Goal: Transaction & Acquisition: Purchase product/service

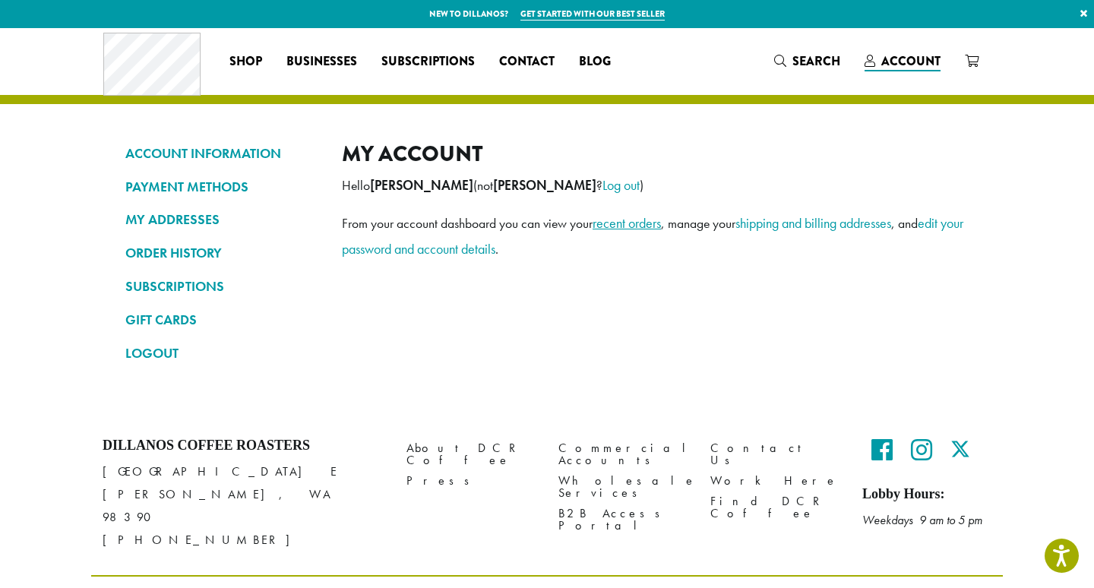
click at [624, 222] on link "recent orders" at bounding box center [627, 222] width 68 height 17
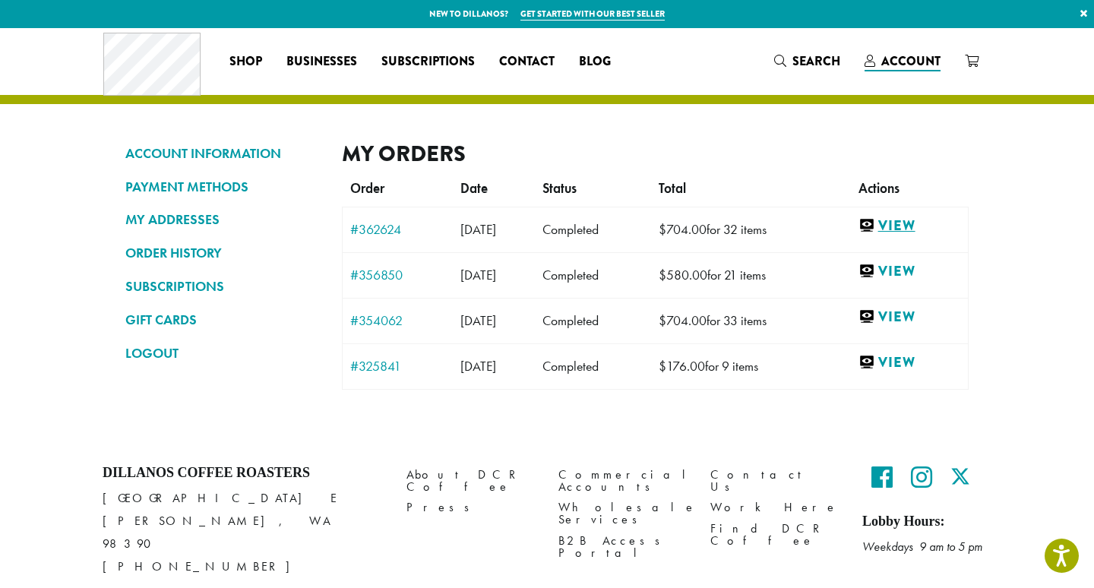
click at [922, 230] on link "View" at bounding box center [909, 225] width 102 height 19
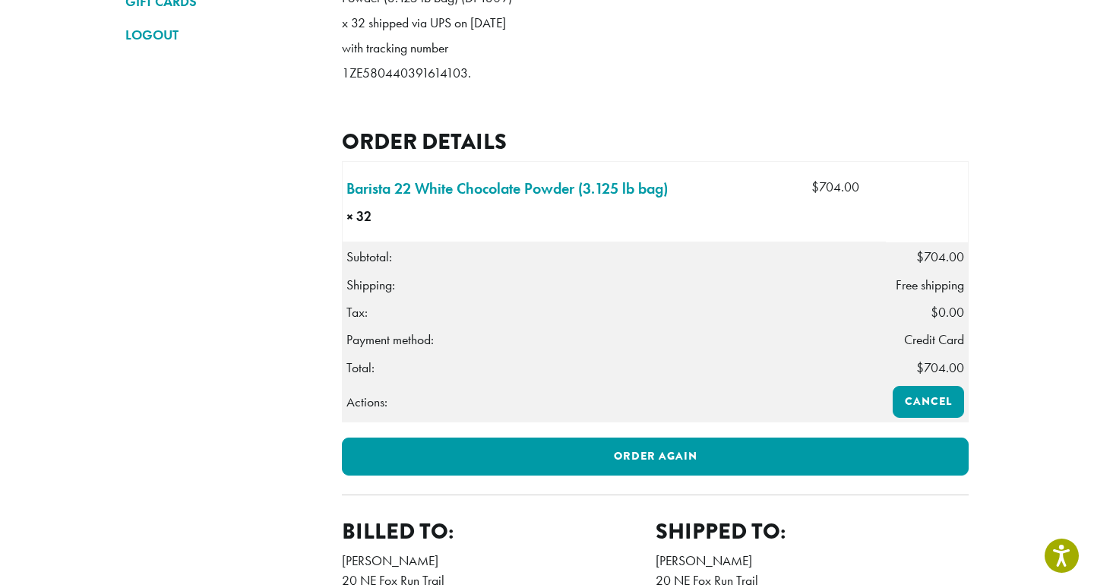
scroll to position [327, 0]
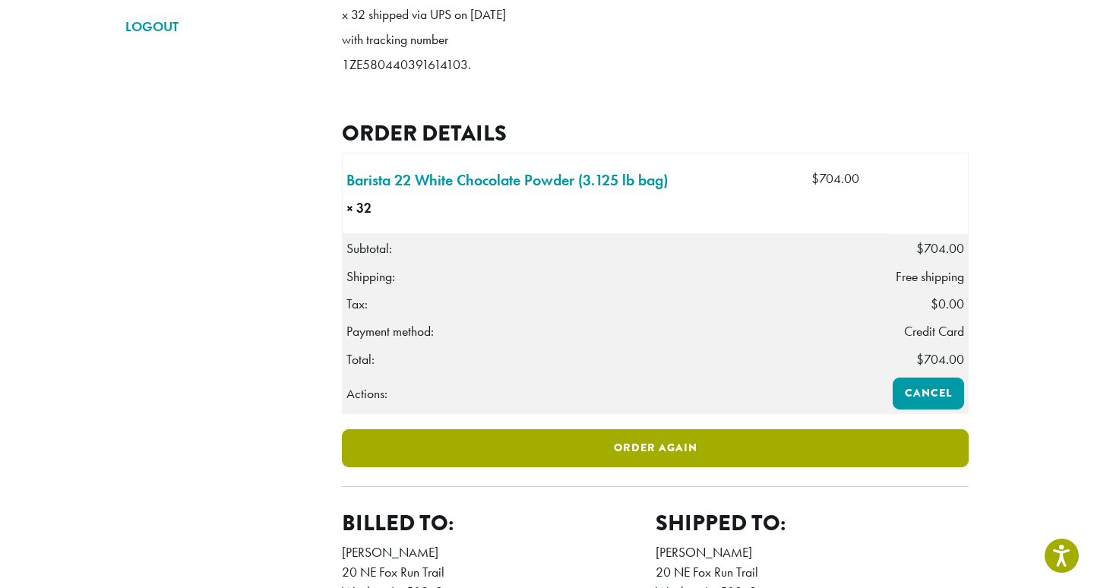
click at [653, 467] on link "Order again" at bounding box center [655, 448] width 627 height 38
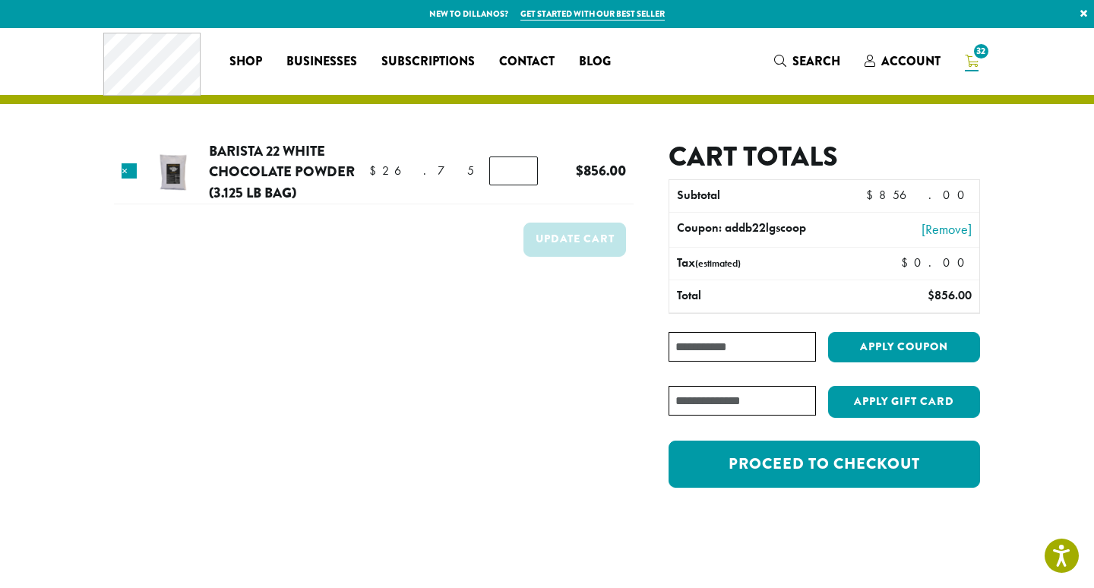
click at [905, 57] on span "Account" at bounding box center [910, 60] width 59 height 17
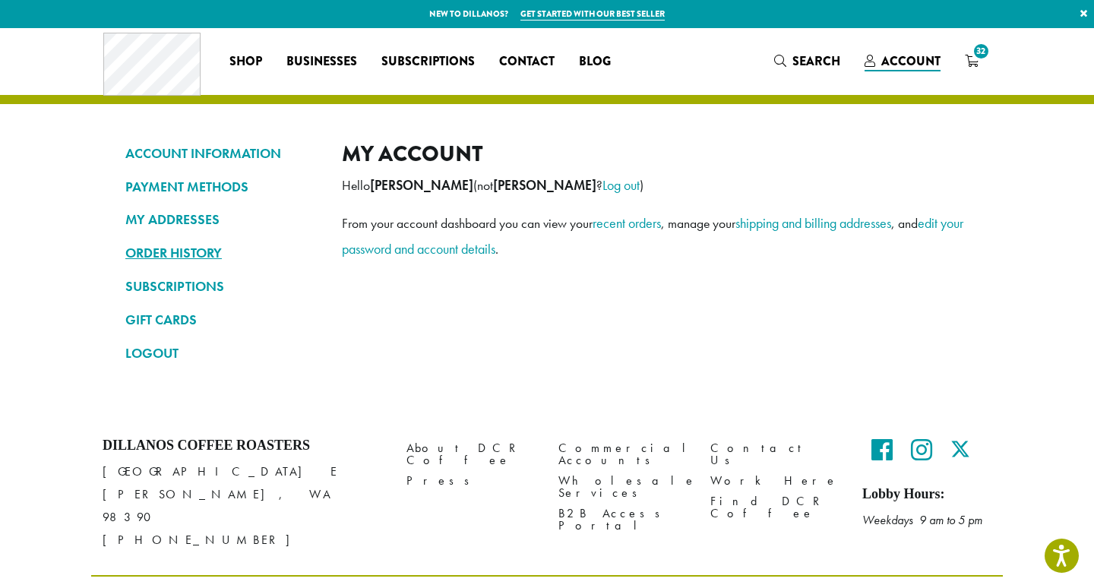
click at [185, 250] on link "ORDER HISTORY" at bounding box center [222, 253] width 194 height 26
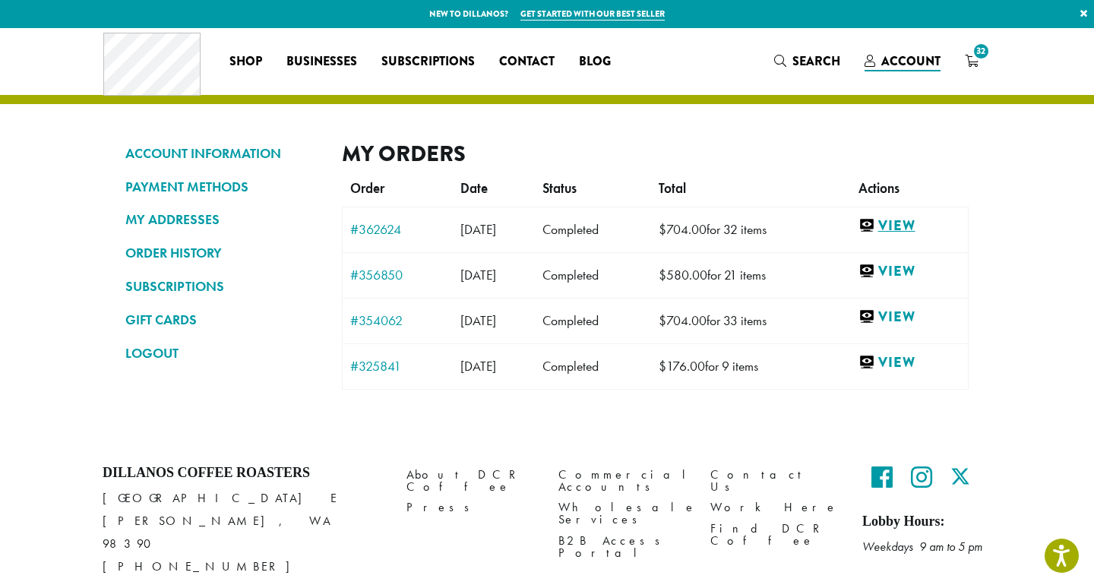
click at [905, 223] on link "View" at bounding box center [909, 225] width 102 height 19
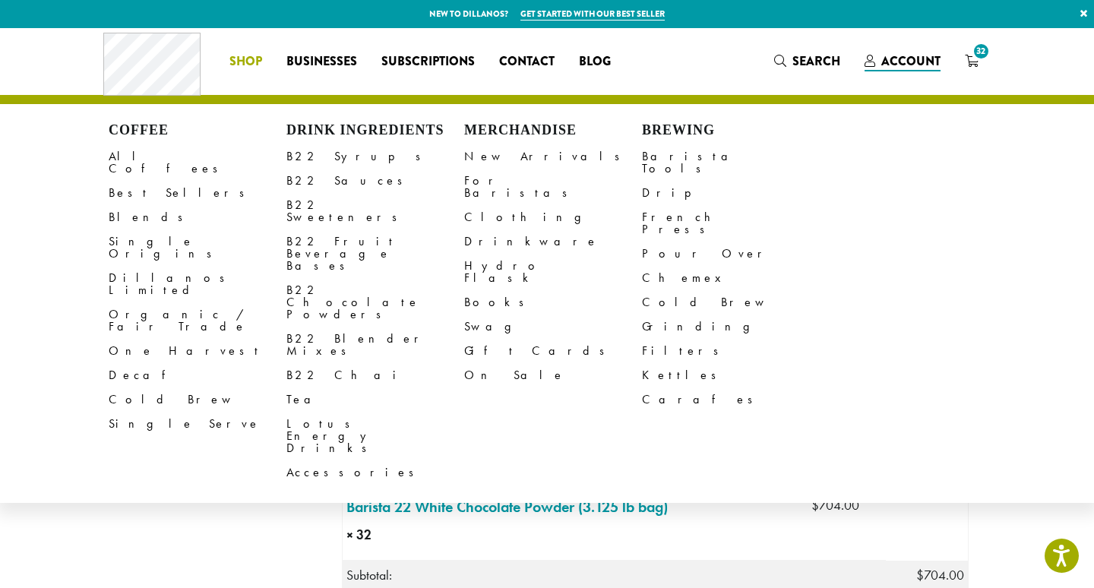
click at [256, 58] on span "Shop" at bounding box center [245, 61] width 33 height 19
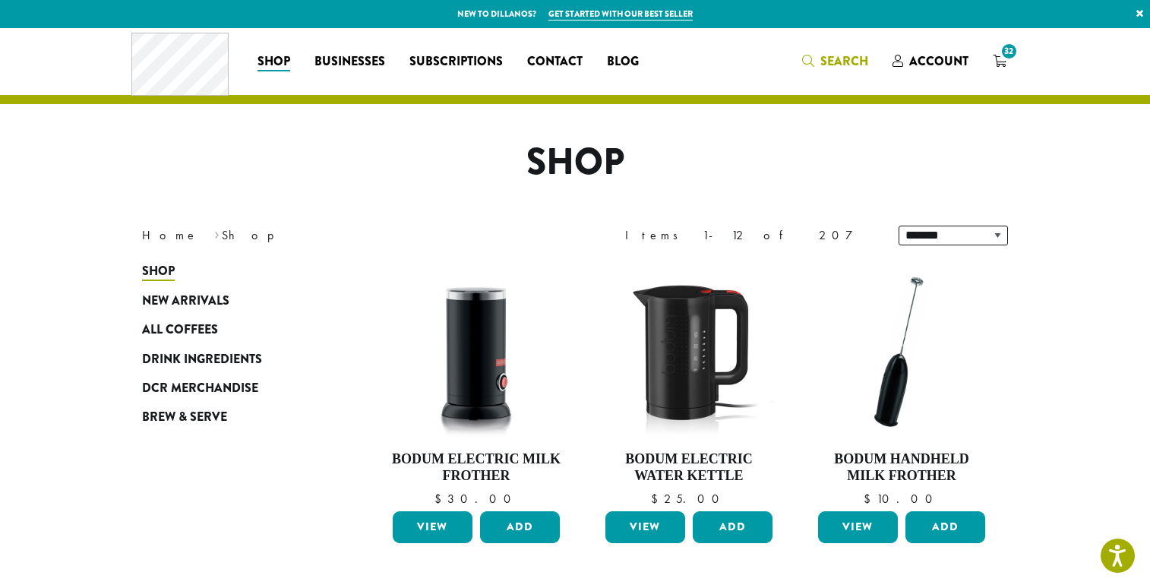
click at [863, 62] on span "Search" at bounding box center [844, 60] width 48 height 17
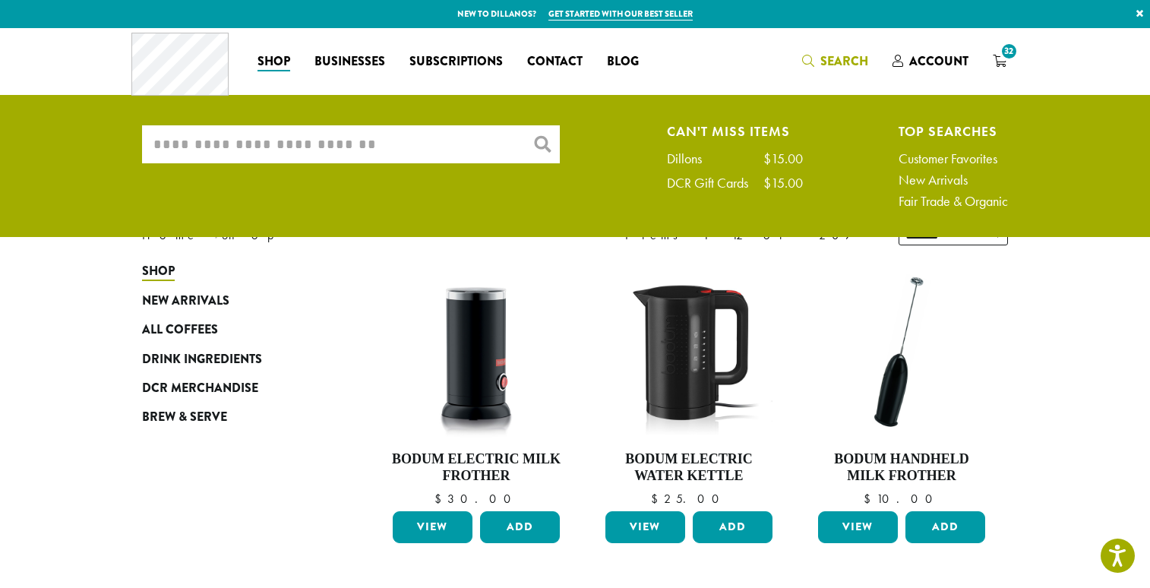
click at [429, 156] on input "What are you searching for?" at bounding box center [351, 144] width 418 height 38
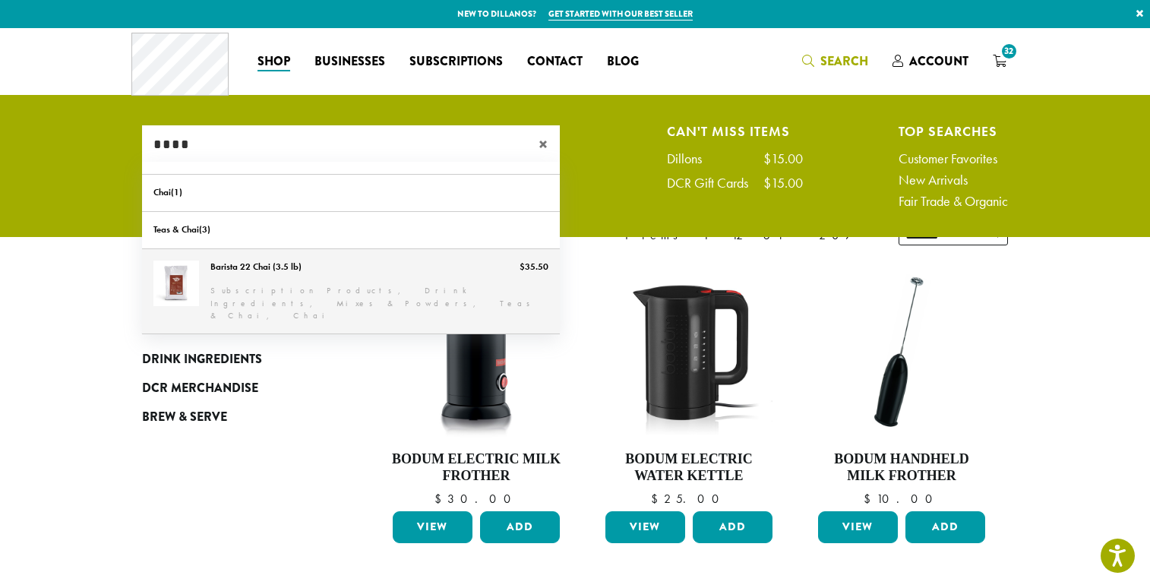
type input "****"
click at [277, 254] on link "Barista 22 Chai (3.5 lb)" at bounding box center [351, 291] width 418 height 84
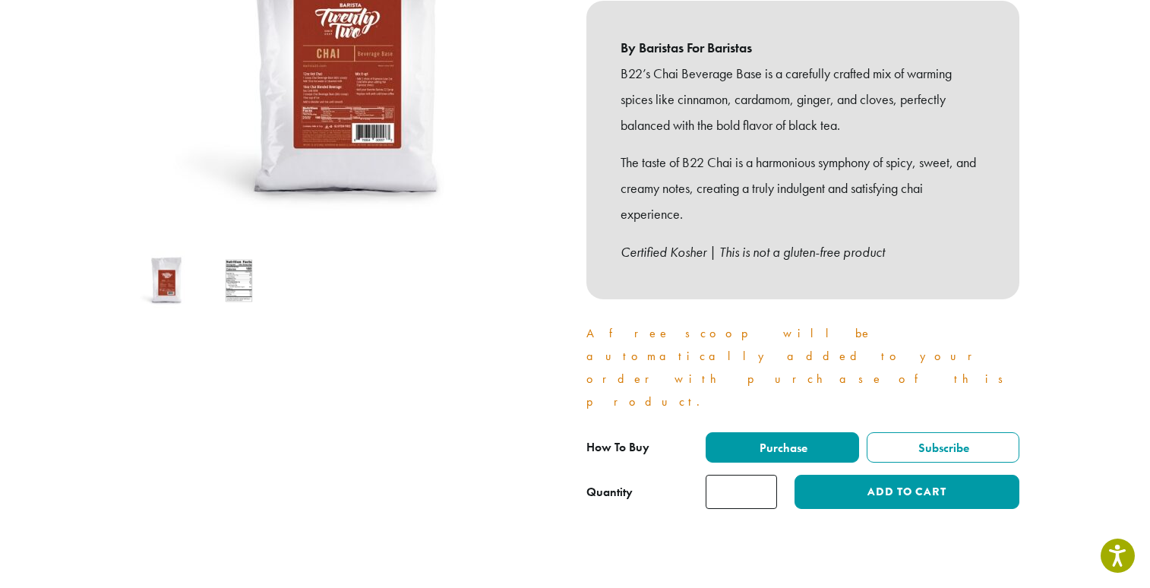
scroll to position [301, 0]
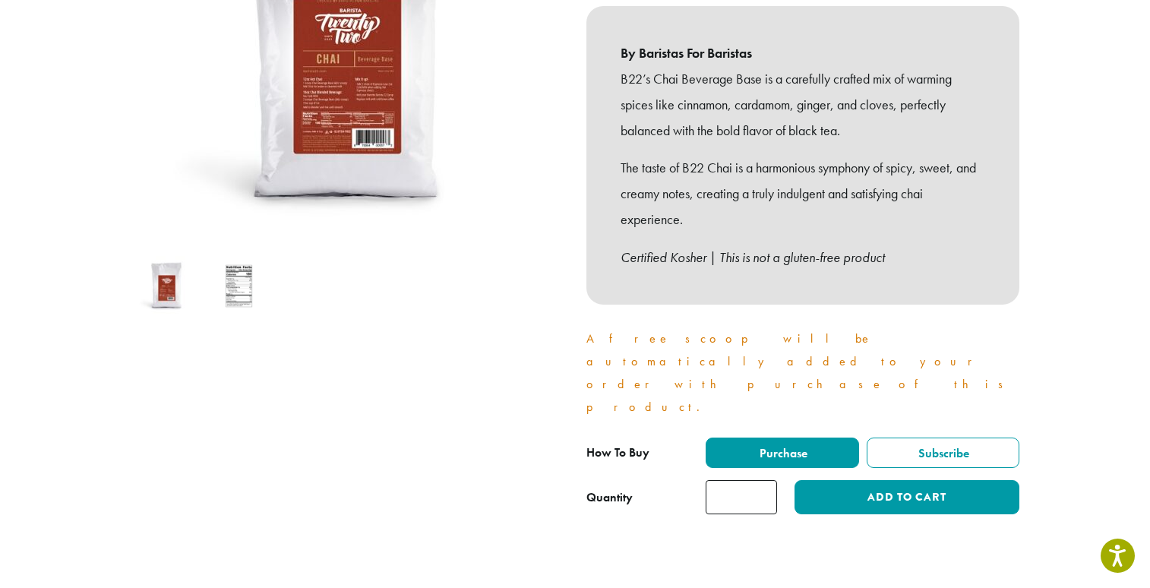
click at [763, 480] on input "*" at bounding box center [741, 497] width 71 height 34
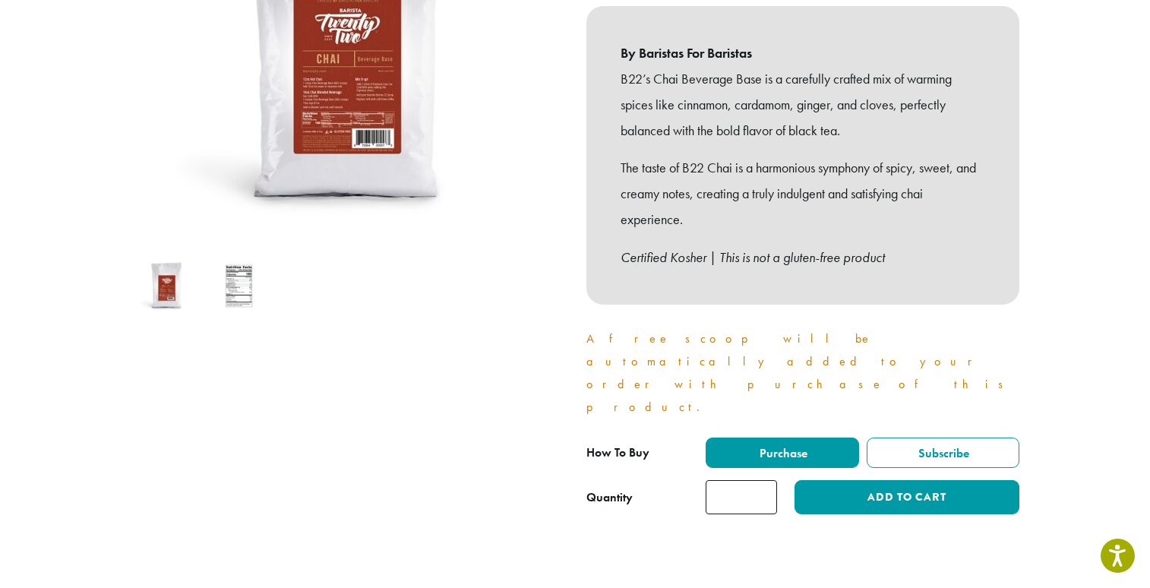
click at [763, 480] on input "*" at bounding box center [741, 497] width 71 height 34
click at [764, 480] on input "*" at bounding box center [741, 497] width 71 height 34
click at [763, 480] on input "**" at bounding box center [741, 497] width 71 height 34
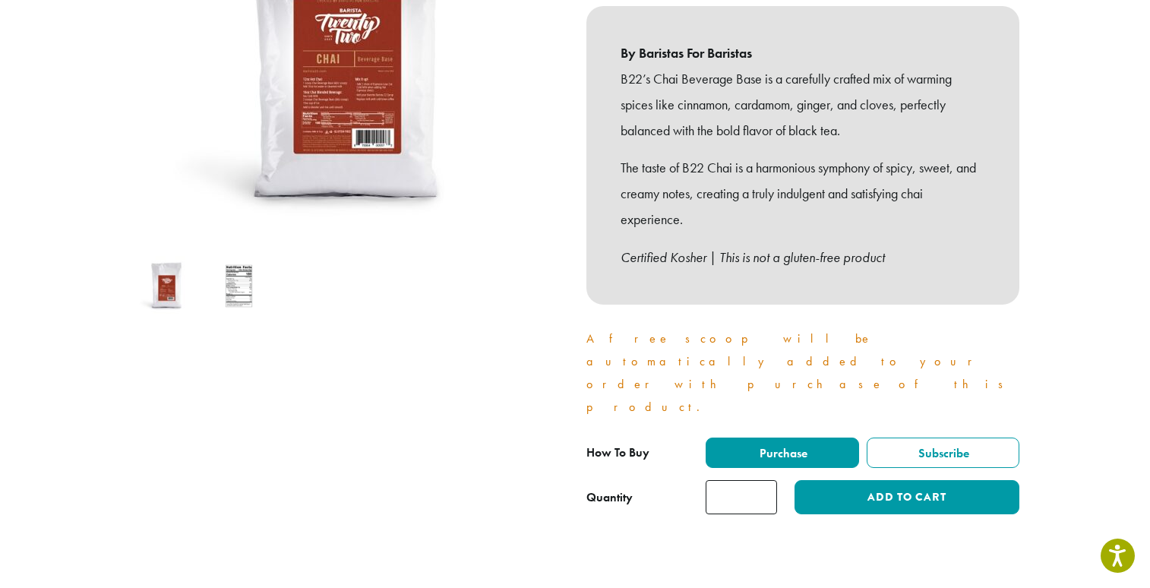
click at [763, 480] on input "**" at bounding box center [741, 497] width 71 height 34
type input "**"
click at [763, 480] on input "**" at bounding box center [741, 497] width 71 height 34
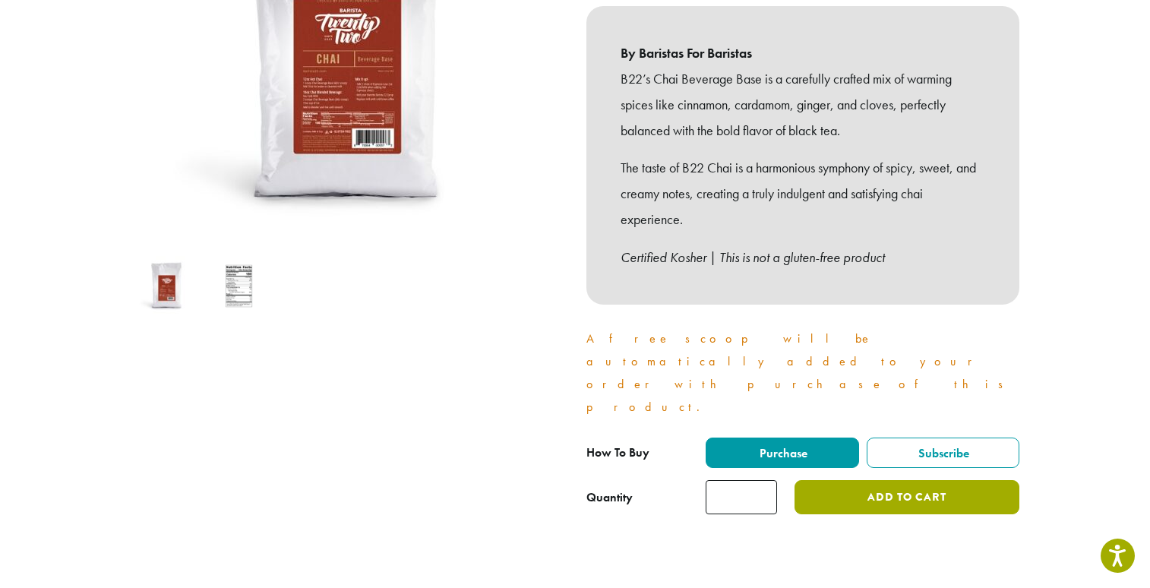
click at [842, 480] on button "Add to cart" at bounding box center [907, 497] width 225 height 34
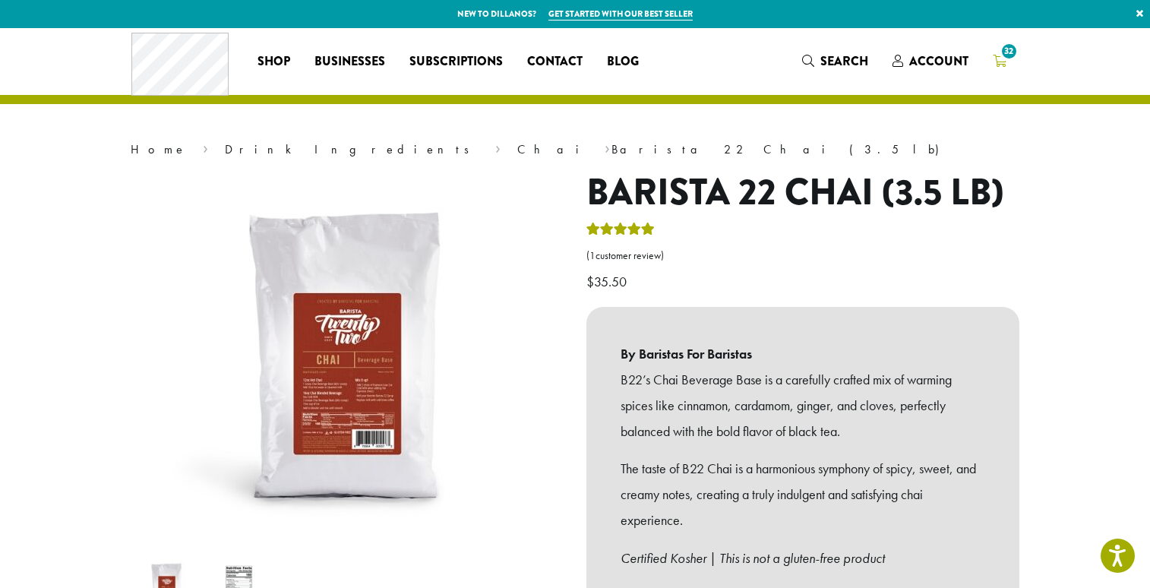
click at [997, 58] on icon "32" at bounding box center [1000, 61] width 14 height 12
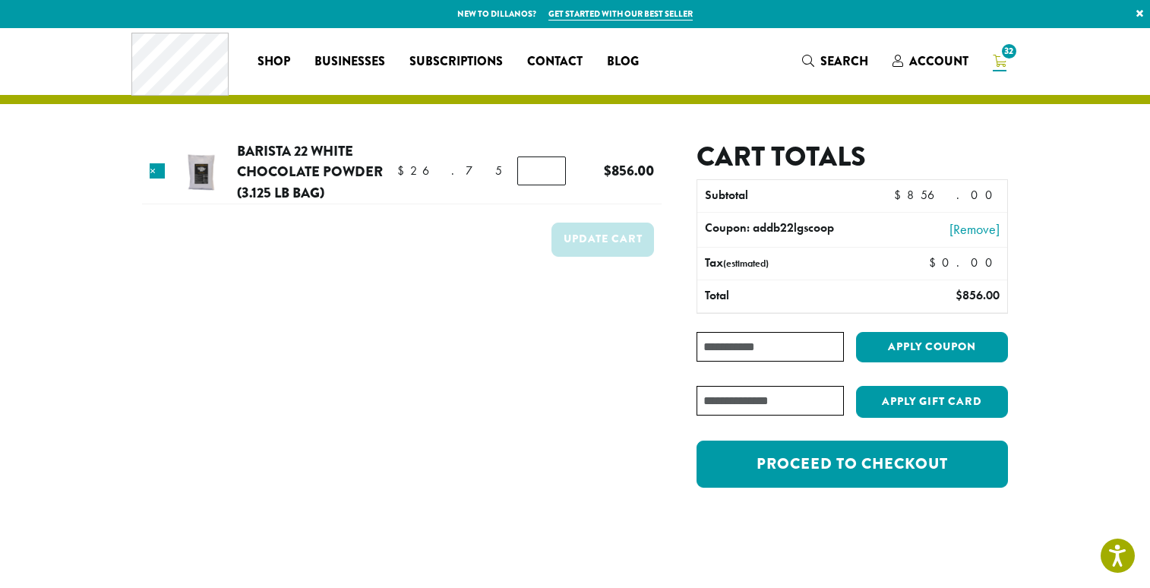
click at [540, 175] on input "**" at bounding box center [541, 170] width 49 height 29
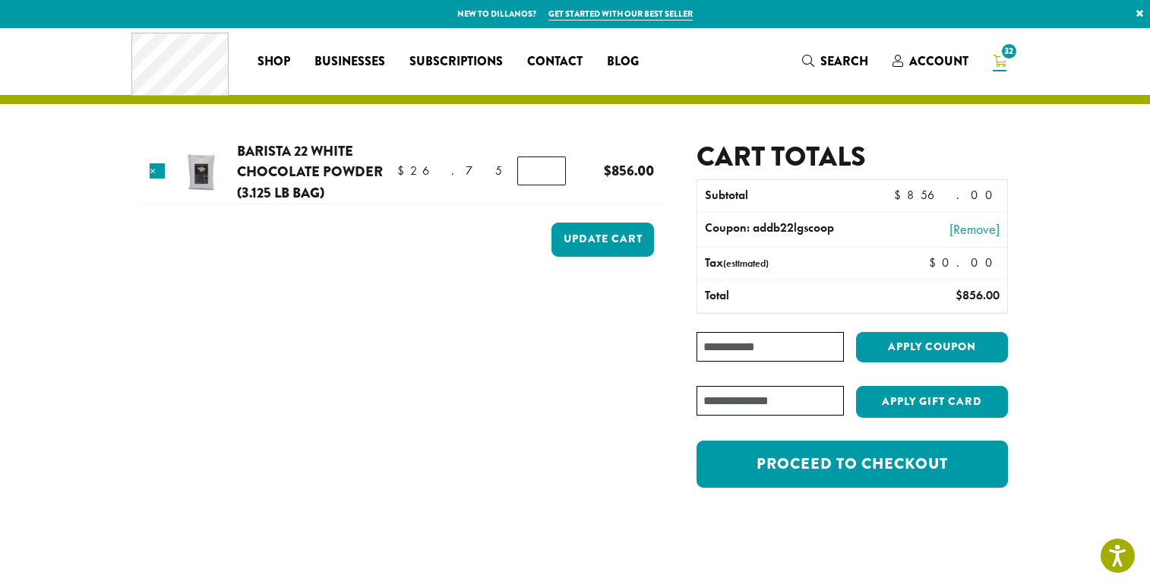
click at [540, 175] on input "**" at bounding box center [541, 170] width 49 height 29
type input "**"
click at [540, 175] on input "**" at bounding box center [541, 170] width 49 height 29
click at [517, 257] on td "Update cart" at bounding box center [402, 243] width 520 height 55
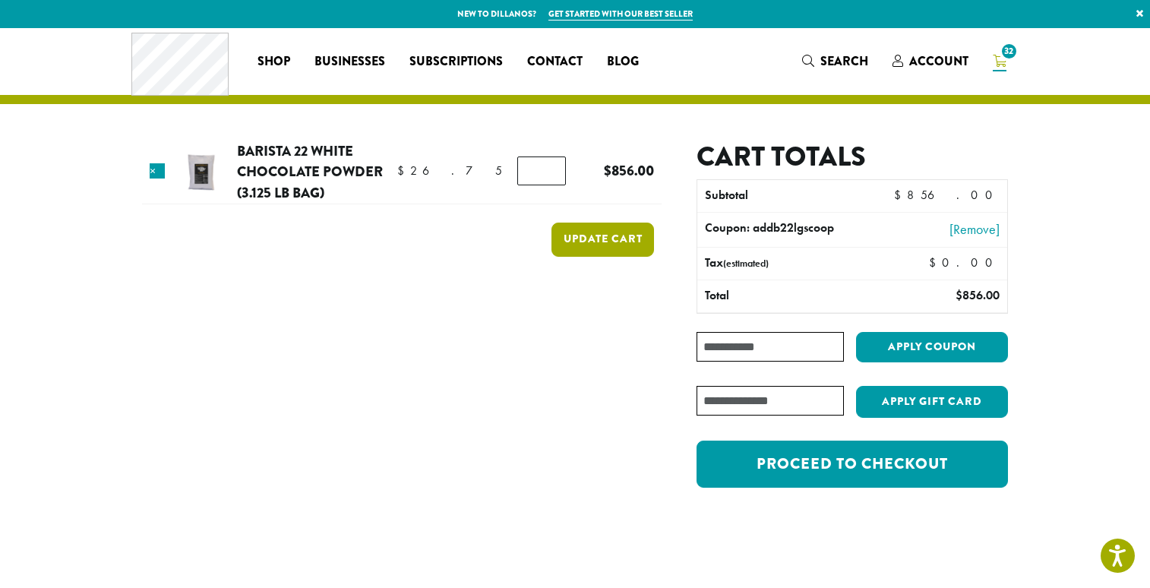
click at [586, 232] on button "Update cart" at bounding box center [602, 240] width 103 height 34
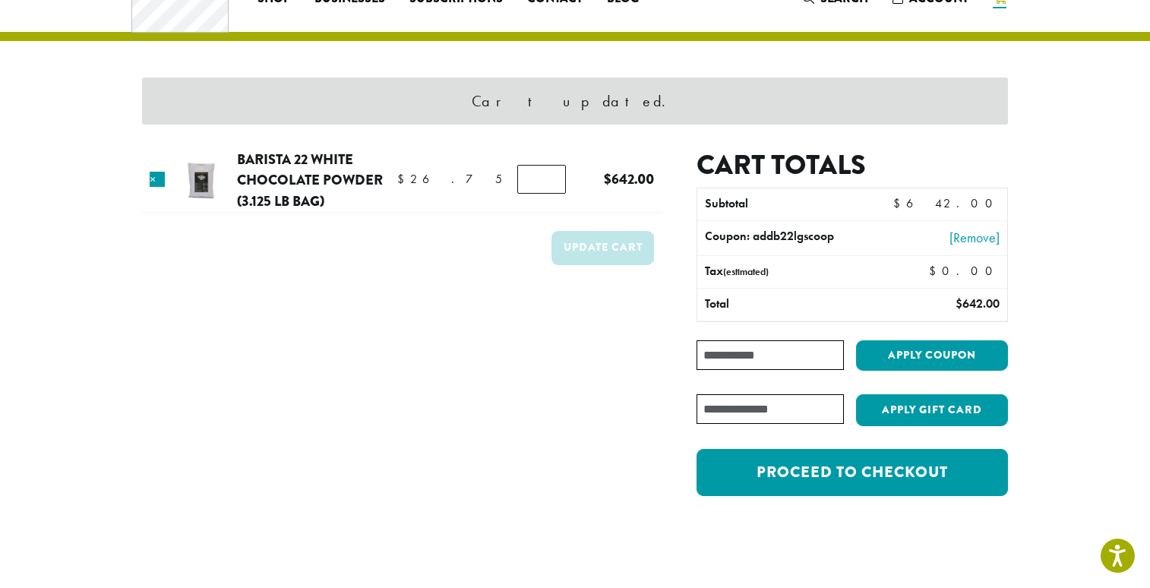
scroll to position [64, 0]
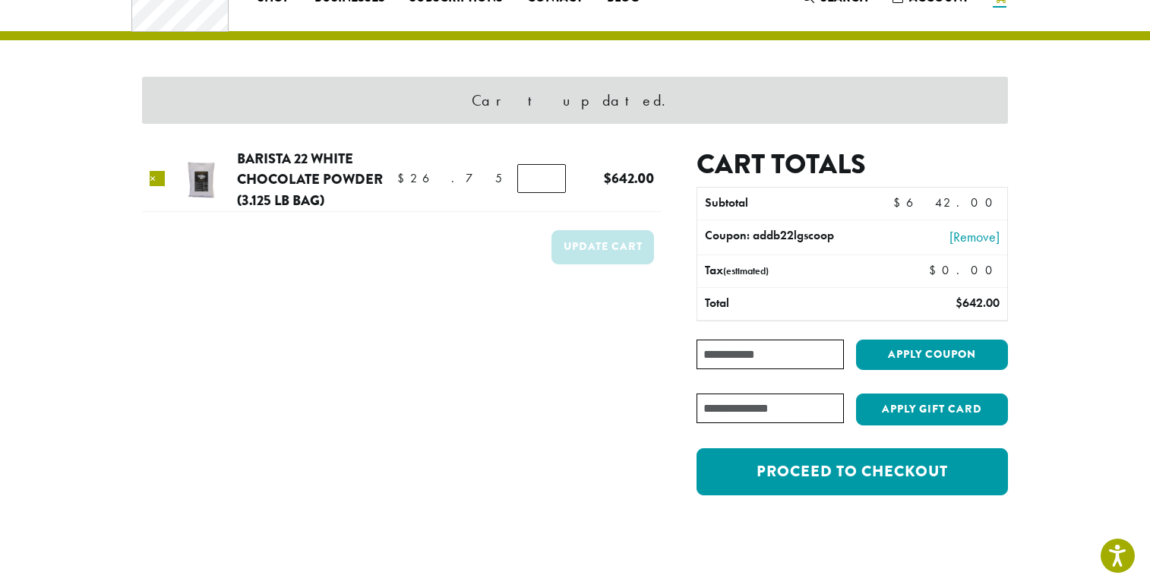
click at [163, 179] on link "×" at bounding box center [157, 178] width 15 height 15
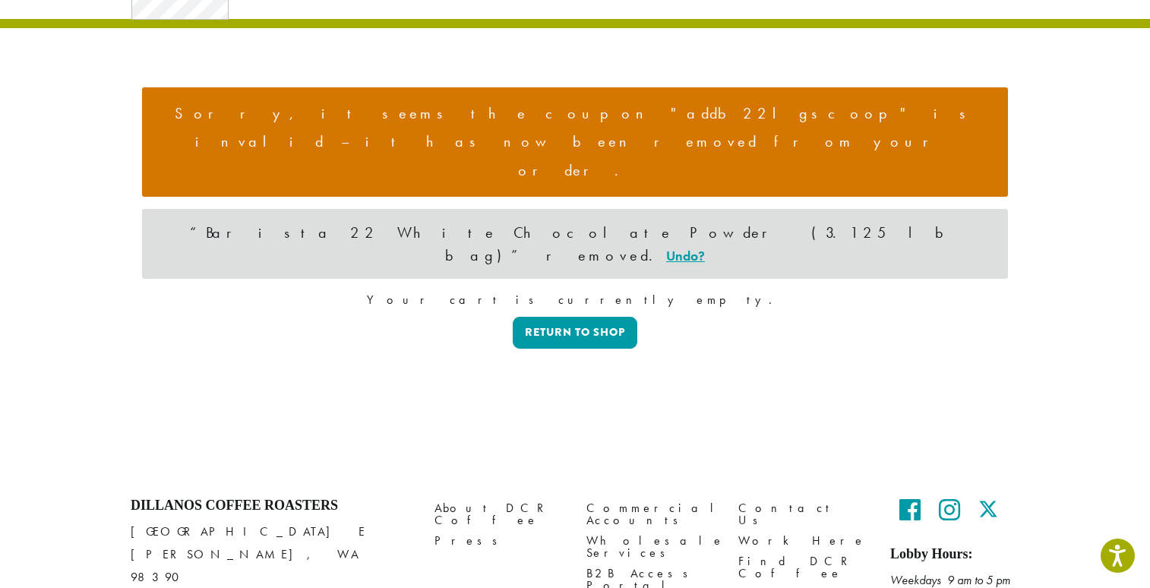
scroll to position [75, 0]
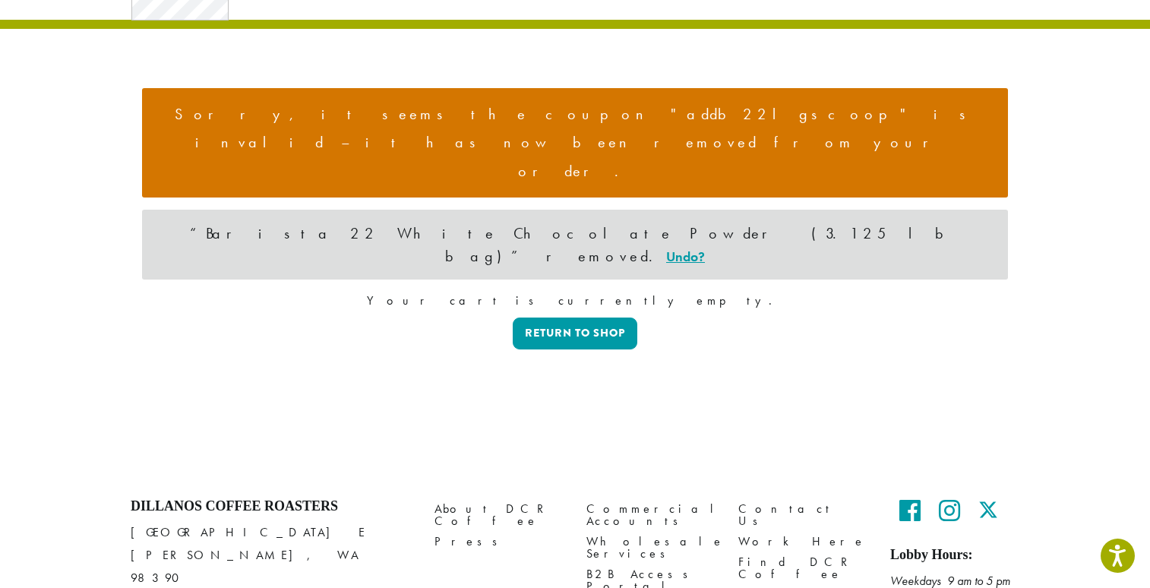
click at [581, 273] on div "Sorry, it seems the coupon "addb22lgscoop" is invalid – it has now been removed…" at bounding box center [575, 215] width 866 height 301
click at [581, 318] on link "Return to shop" at bounding box center [575, 334] width 125 height 32
click at [578, 318] on link "Return to shop" at bounding box center [575, 334] width 125 height 32
click at [536, 318] on link "Return to shop" at bounding box center [575, 334] width 125 height 32
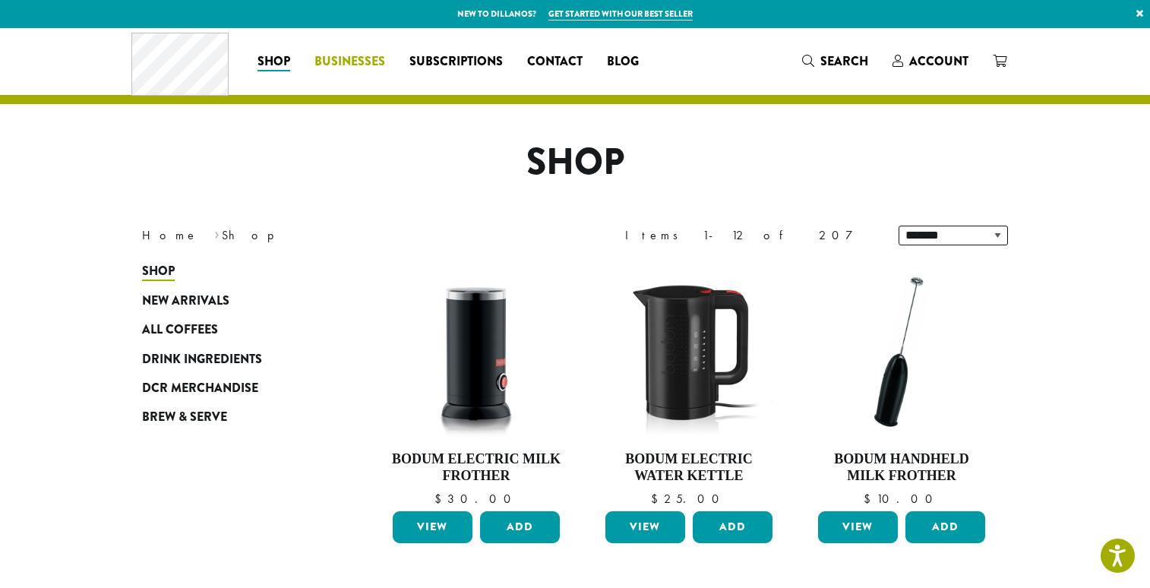
click at [357, 65] on span "Businesses" at bounding box center [349, 61] width 71 height 19
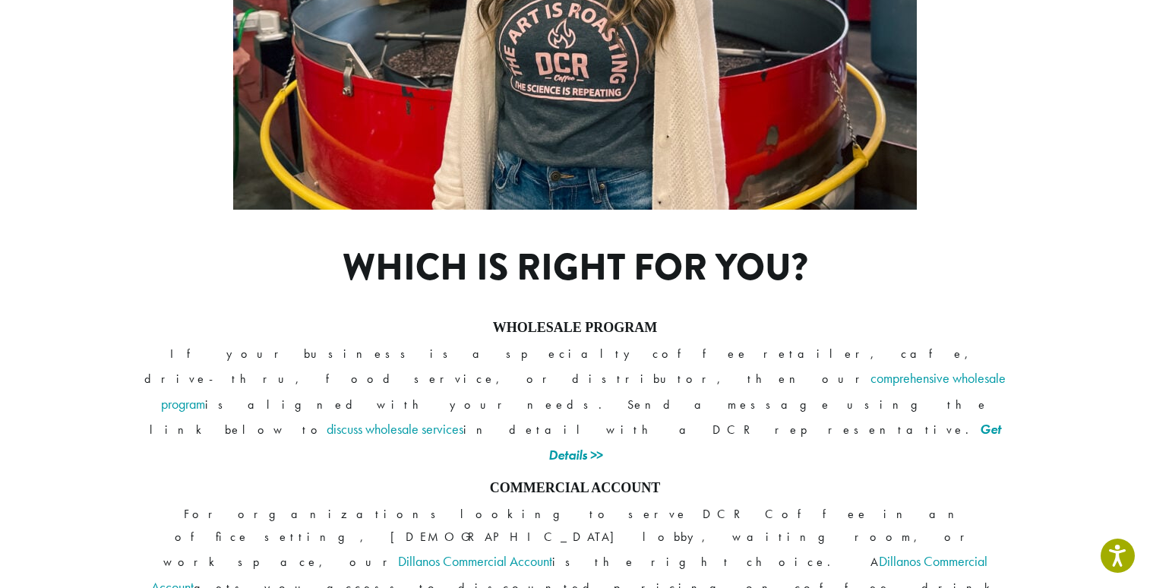
scroll to position [1070, 0]
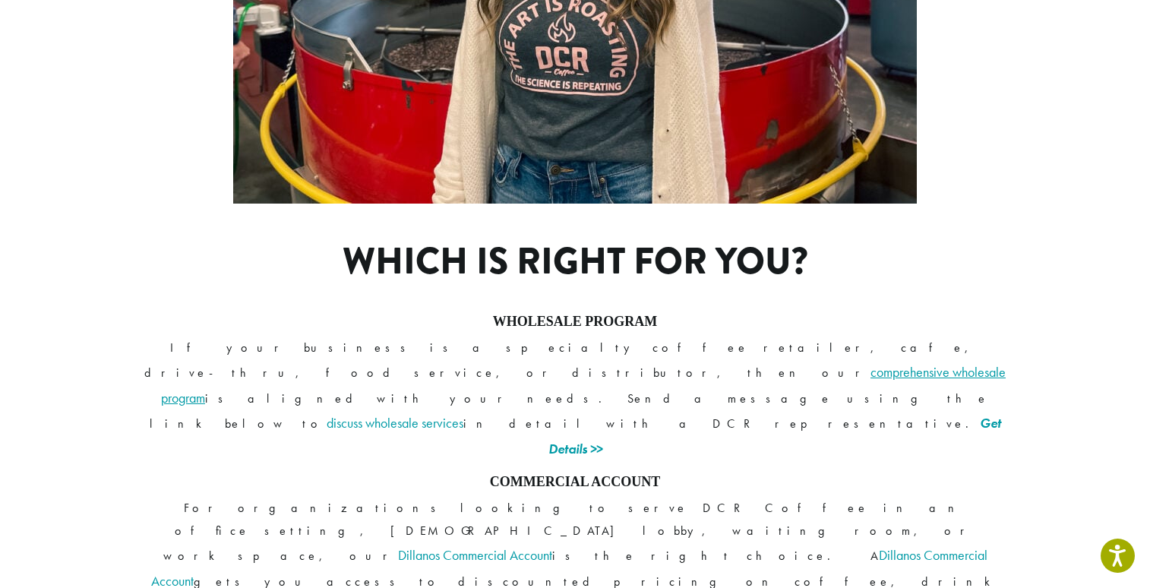
click at [709, 363] on link "comprehensive wholesale program" at bounding box center [583, 384] width 845 height 43
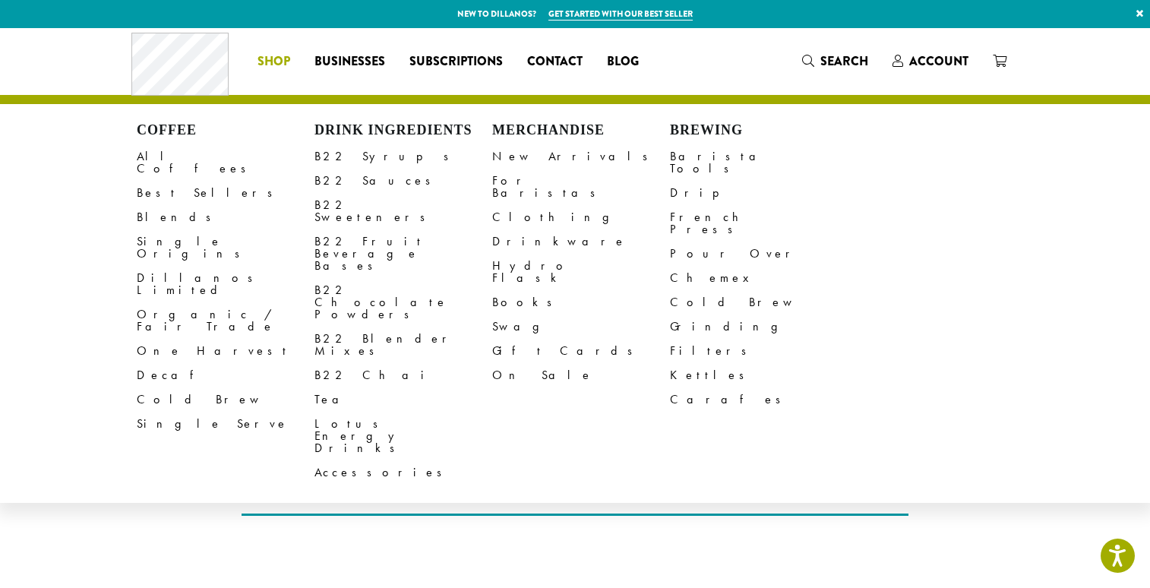
click at [289, 54] on li "Coffee All Coffees Best Sellers Blends Single Origins Dillanos Limited Organic …" at bounding box center [273, 61] width 57 height 24
click at [353, 278] on link "B22 Chocolate Powders" at bounding box center [403, 302] width 178 height 49
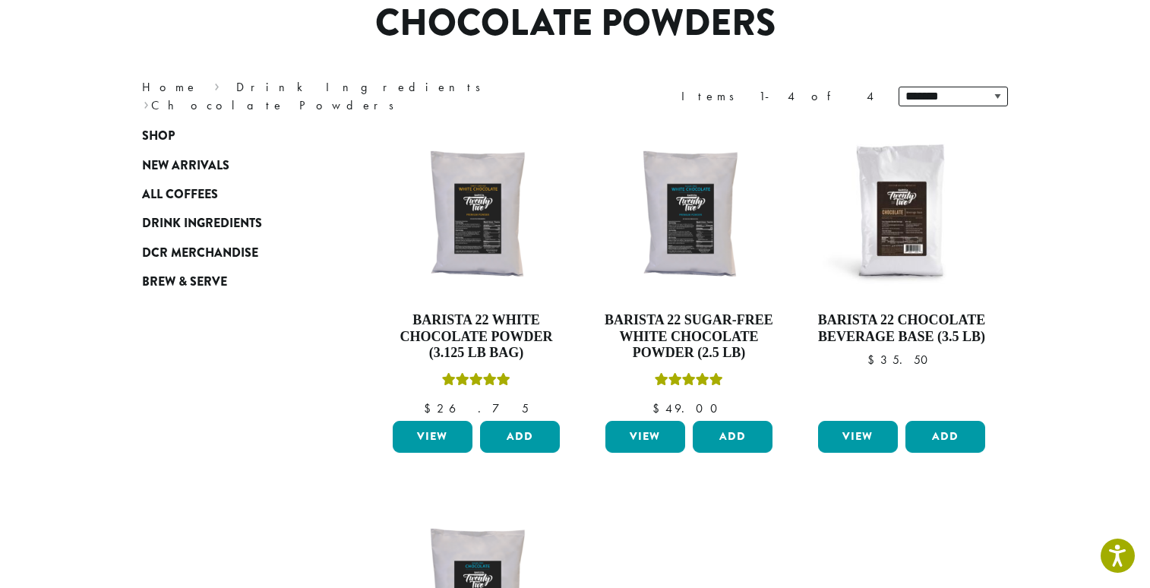
scroll to position [136, 0]
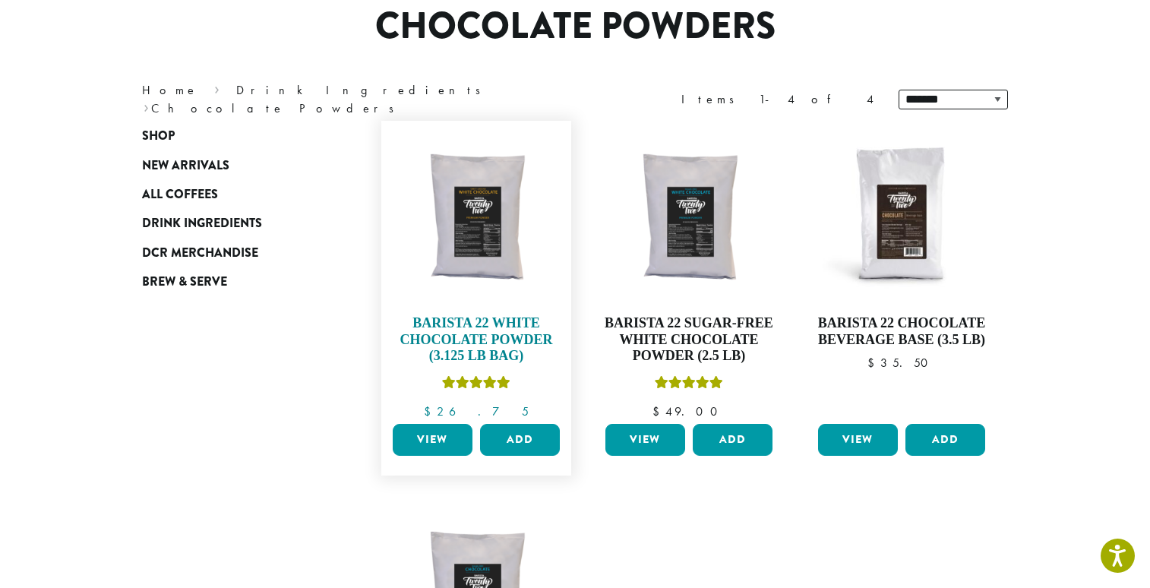
click at [526, 327] on h4 "Barista 22 White Chocolate Powder (3.125 lb bag)" at bounding box center [476, 339] width 175 height 49
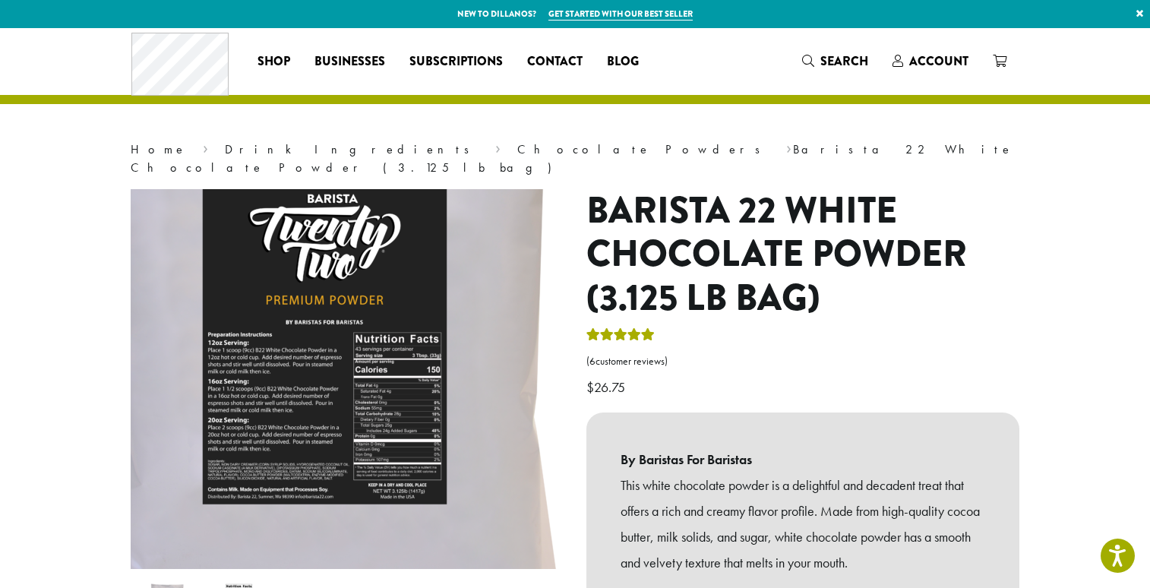
click at [374, 424] on img at bounding box center [317, 290] width 912 height 912
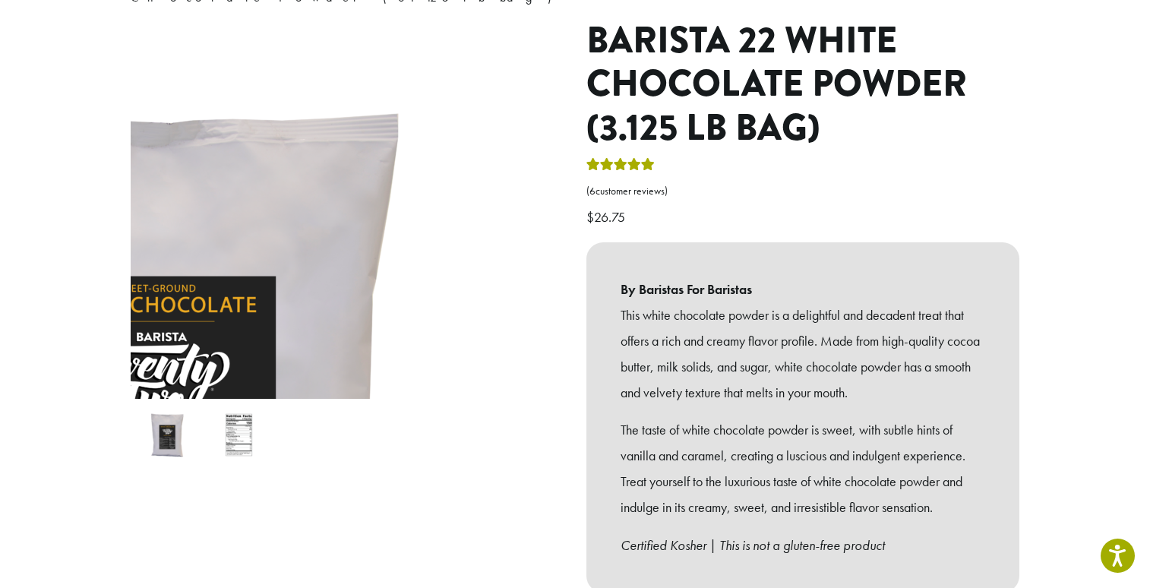
scroll to position [172, 0]
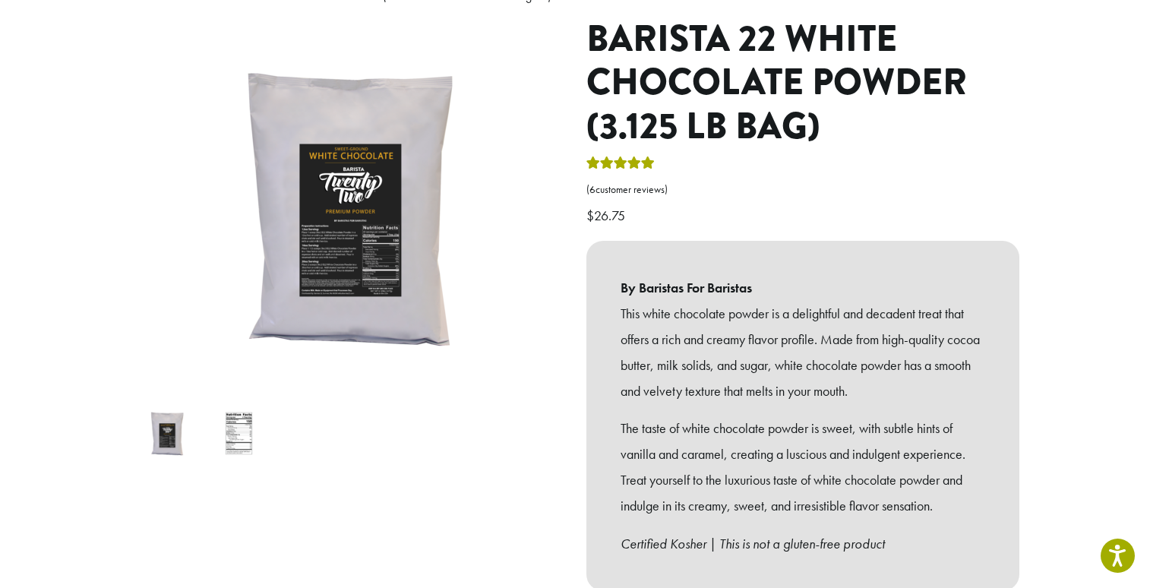
click at [240, 416] on img at bounding box center [239, 433] width 60 height 60
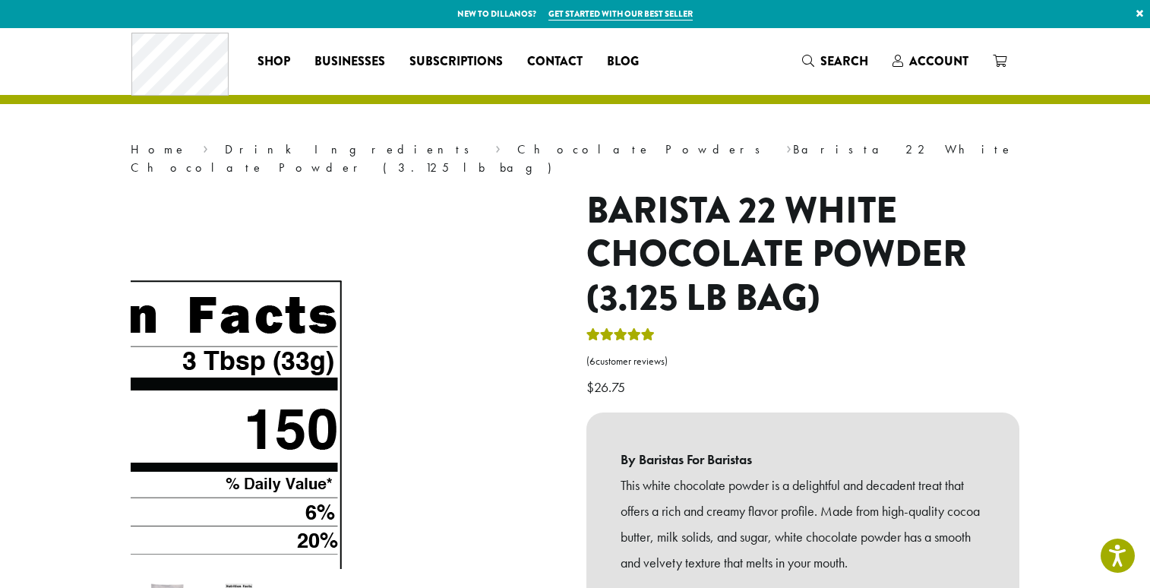
scroll to position [0, 0]
